Goal: Find specific fact: Find specific fact

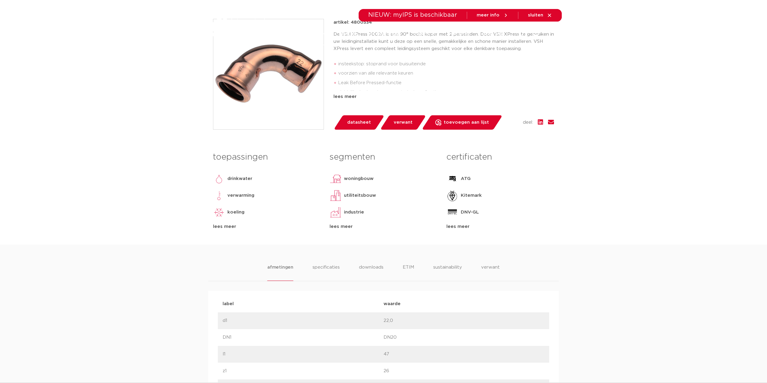
scroll to position [183, 0]
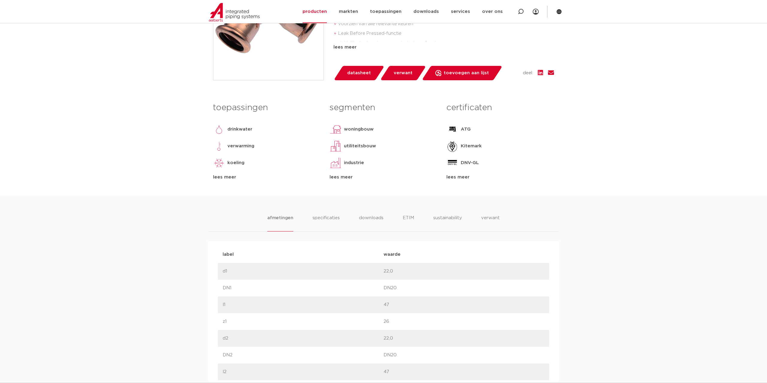
click at [501, 220] on div "afmetingen specificaties downloads ETIM sustainability verwant" at bounding box center [383, 223] width 351 height 17
click at [497, 219] on li "verwant" at bounding box center [490, 223] width 19 height 17
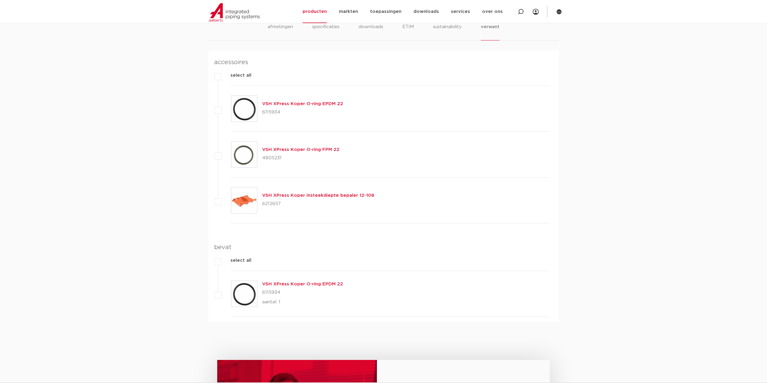
scroll to position [367, 0]
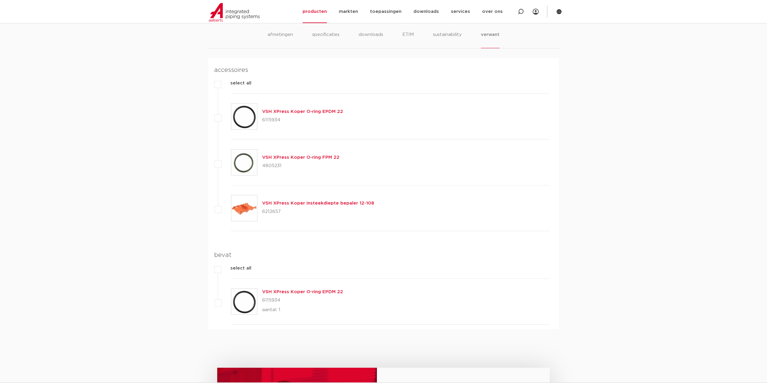
click at [300, 111] on link "VSH XPress Koper O-ring EPDM 22" at bounding box center [302, 111] width 81 height 4
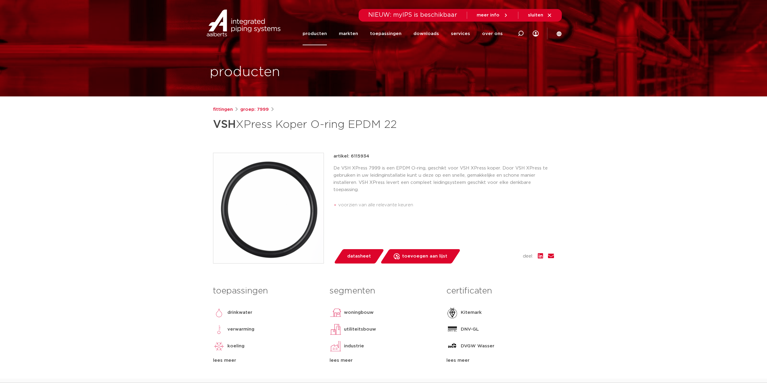
click at [366, 155] on p "artikel: 6115934" at bounding box center [352, 156] width 36 height 7
copy p "6115934"
click at [373, 176] on p "De VSH XPress 7999 is een EPDM O-ring, geschikt voor VSH XPress koper. Door VSH…" at bounding box center [444, 179] width 221 height 29
drag, startPoint x: 352, startPoint y: 205, endPoint x: 396, endPoint y: 205, distance: 43.2
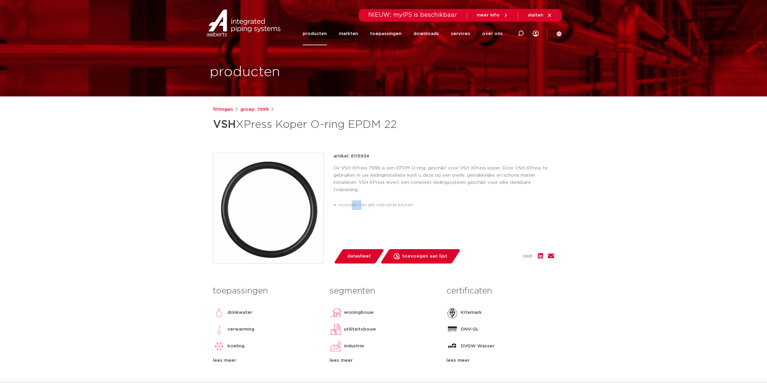
click at [371, 203] on li "voorzien van alle relevante keuren" at bounding box center [446, 206] width 216 height 10
click at [396, 205] on li "voorzien van alle relevante keuren" at bounding box center [446, 206] width 216 height 10
click at [377, 169] on p "De VSH XPress 7999 is een EPDM O-ring, geschikt voor VSH XPress koper. Door VSH…" at bounding box center [444, 179] width 221 height 29
drag, startPoint x: 344, startPoint y: 175, endPoint x: 480, endPoint y: 179, distance: 136.1
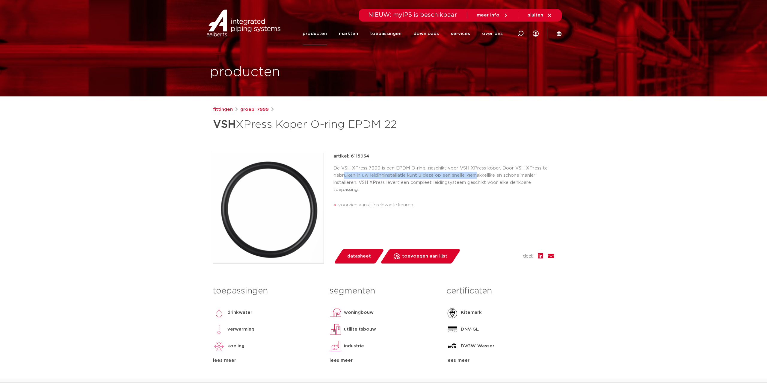
click at [480, 179] on p "De VSH XPress 7999 is een EPDM O-ring, geschikt voor VSH XPress koper. Door VSH…" at bounding box center [444, 179] width 221 height 29
drag, startPoint x: 462, startPoint y: 185, endPoint x: 391, endPoint y: 184, distance: 71.0
click at [394, 184] on p "De VSH XPress 7999 is een EPDM O-ring, geschikt voor VSH XPress koper. Door VSH…" at bounding box center [444, 179] width 221 height 29
click at [387, 184] on p "De VSH XPress 7999 is een EPDM O-ring, geschikt voor VSH XPress koper. Door VSH…" at bounding box center [444, 179] width 221 height 29
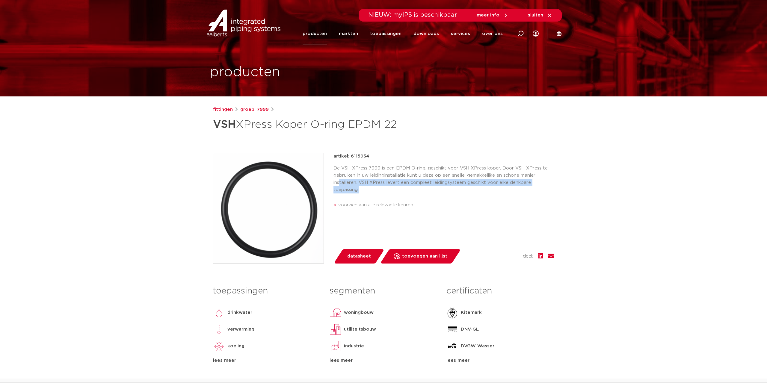
drag, startPoint x: 339, startPoint y: 186, endPoint x: 400, endPoint y: 194, distance: 62.0
click at [388, 191] on p "De VSH XPress 7999 is een EPDM O-ring, geschikt voor VSH XPress koper. Door VSH…" at bounding box center [444, 179] width 221 height 29
click at [405, 194] on div "De VSH XPress 7999 is een EPDM O-ring, geschikt voor VSH XPress koper. Door VSH…" at bounding box center [444, 188] width 221 height 47
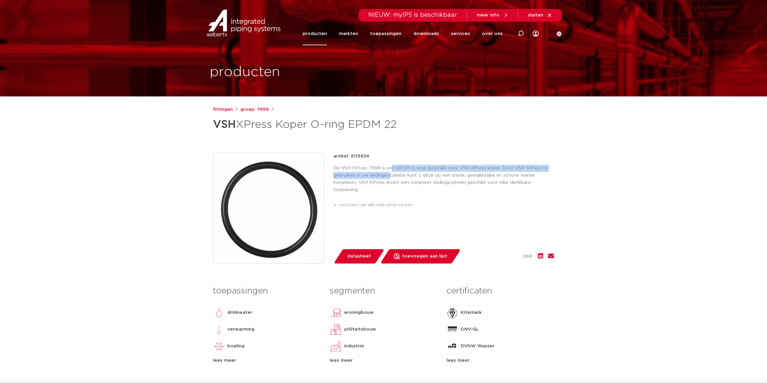
drag, startPoint x: 392, startPoint y: 167, endPoint x: 392, endPoint y: 180, distance: 13.5
click at [392, 179] on p "De VSH XPress 7999 is een EPDM O-ring, geschikt voor VSH XPress koper. Door VSH…" at bounding box center [444, 179] width 221 height 29
click at [392, 180] on p "De VSH XPress 7999 is een EPDM O-ring, geschikt voor VSH XPress koper. Door VSH…" at bounding box center [444, 179] width 221 height 29
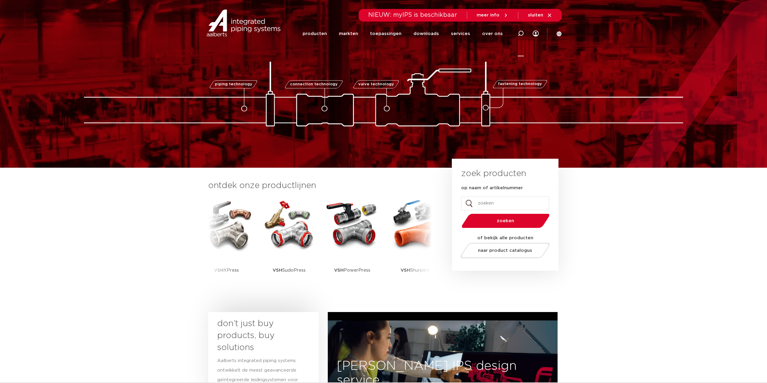
click at [522, 33] on icon at bounding box center [521, 34] width 6 height 6
paste input "6222216"
type input "6222216"
click button "Zoeken" at bounding box center [0, 0] width 0 height 0
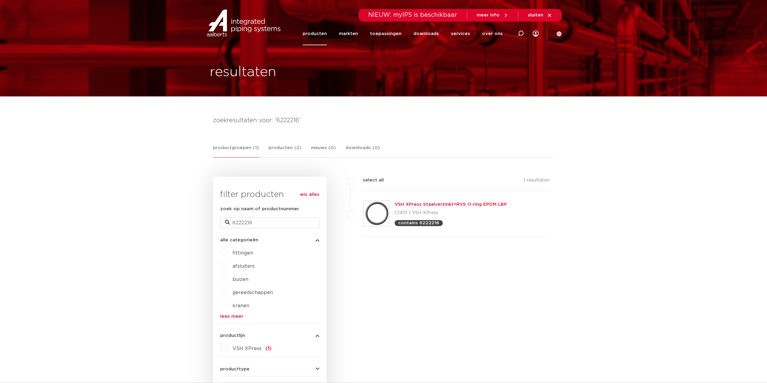
click at [457, 203] on link "VSH XPress Staalverzinkt+RVS O-ring EPDM LBP" at bounding box center [451, 204] width 112 height 4
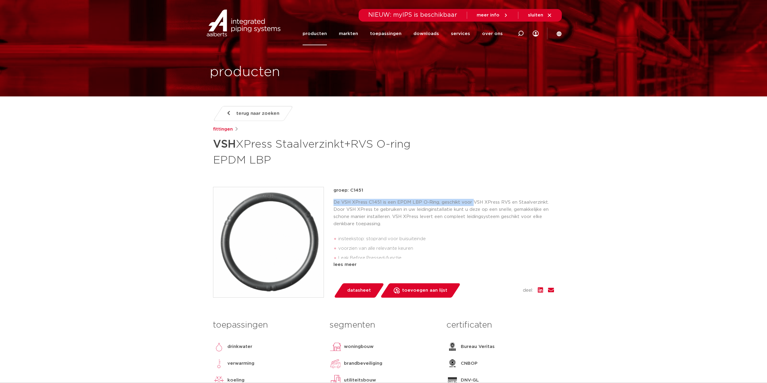
drag, startPoint x: 334, startPoint y: 202, endPoint x: 472, endPoint y: 204, distance: 137.9
click at [472, 204] on p "De VSH XPress C1451 is een EPDM LBP O-Ring, geschikt voor VSH XPress RVS en Sta…" at bounding box center [444, 213] width 221 height 29
drag, startPoint x: 346, startPoint y: 208, endPoint x: 434, endPoint y: 208, distance: 87.5
click at [434, 208] on p "De VSH XPress C1451 is een EPDM LBP O-Ring, geschikt voor VSH XPress RVS en Sta…" at bounding box center [444, 213] width 221 height 29
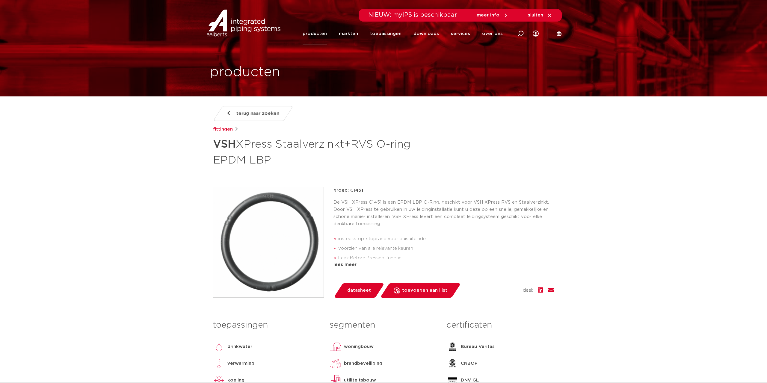
click at [447, 210] on p "De VSH XPress C1451 is een EPDM LBP O-Ring, geschikt voor VSH XPress RVS en Sta…" at bounding box center [444, 213] width 221 height 29
drag, startPoint x: 477, startPoint y: 208, endPoint x: 479, endPoint y: 211, distance: 3.8
click at [478, 209] on div "groep: C1451 De VSH XPress C1451 is een EPDM LBP O-Ring, geschikt voor VSH XPre…" at bounding box center [444, 228] width 221 height 82
click at [481, 215] on p "De VSH XPress C1451 is een EPDM LBP O-Ring, geschikt voor VSH XPress RVS en Sta…" at bounding box center [444, 213] width 221 height 29
drag, startPoint x: 508, startPoint y: 197, endPoint x: 510, endPoint y: 211, distance: 14.2
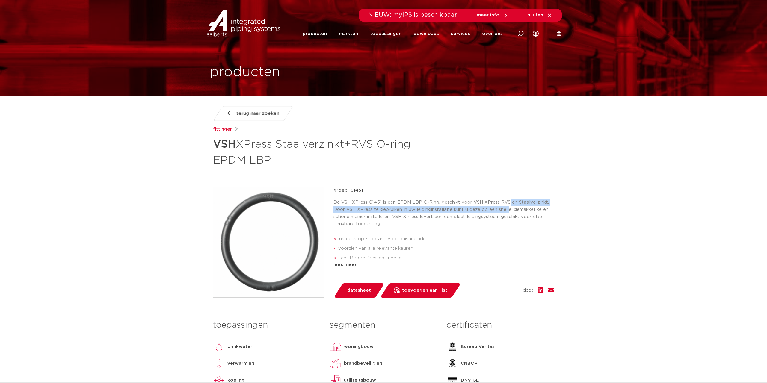
click at [508, 208] on div "groep: C1451 De VSH XPress C1451 is een EPDM LBP O-Ring, geschikt voor VSH XPre…" at bounding box center [444, 228] width 221 height 82
click at [510, 211] on p "De VSH XPress C1451 is een EPDM LBP O-Ring, geschikt voor VSH XPress RVS en Sta…" at bounding box center [444, 213] width 221 height 29
